Goal: Task Accomplishment & Management: Manage account settings

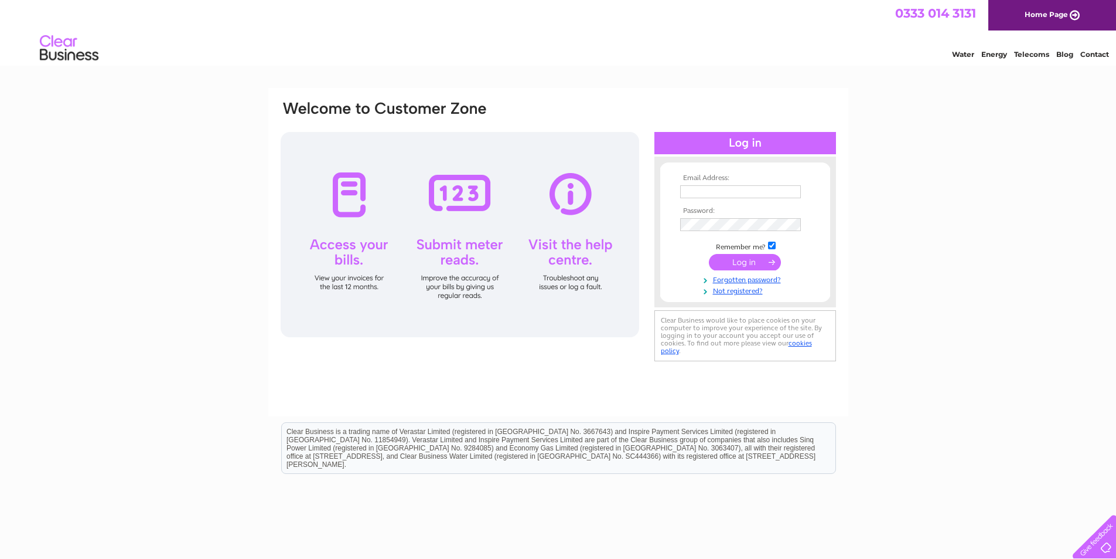
type input "khardie2010@hotmail.co.uk"
click at [739, 264] on input "submit" at bounding box center [745, 262] width 72 height 16
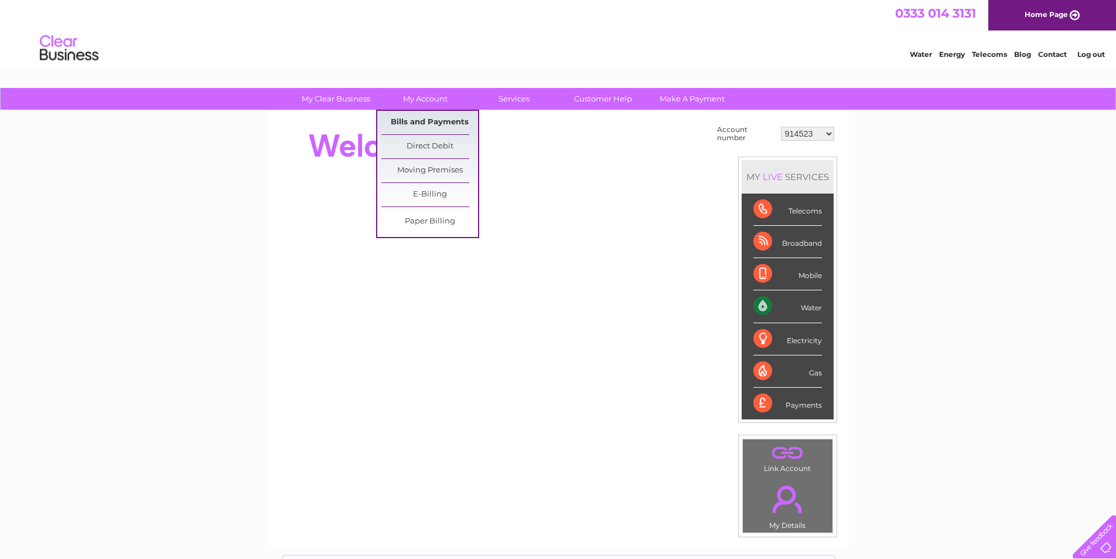
click at [442, 120] on link "Bills and Payments" at bounding box center [430, 122] width 97 height 23
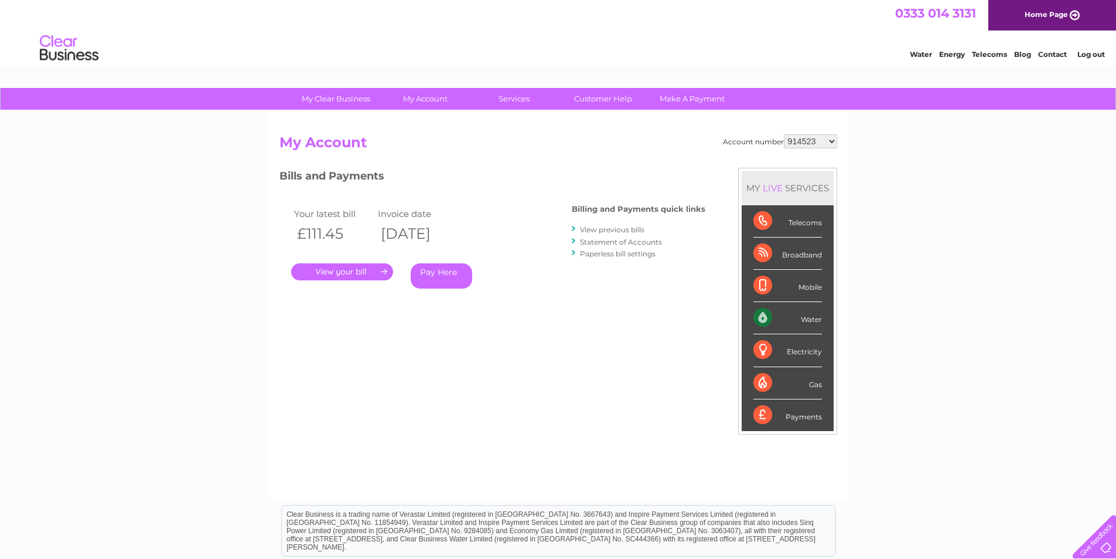
click at [341, 275] on link "." at bounding box center [342, 271] width 102 height 17
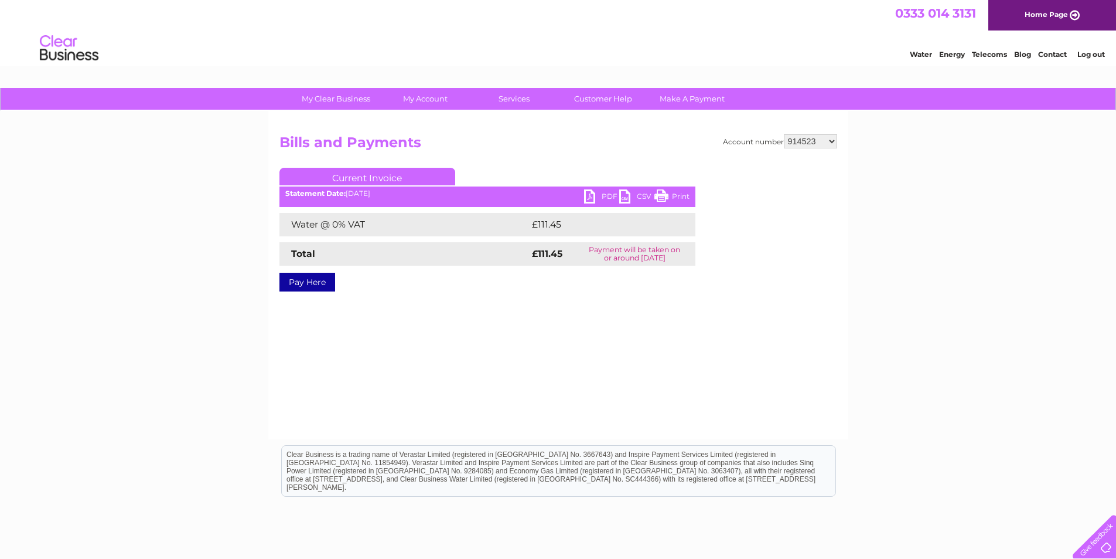
click at [592, 200] on link "PDF" at bounding box center [601, 197] width 35 height 17
